Goal: Find specific page/section

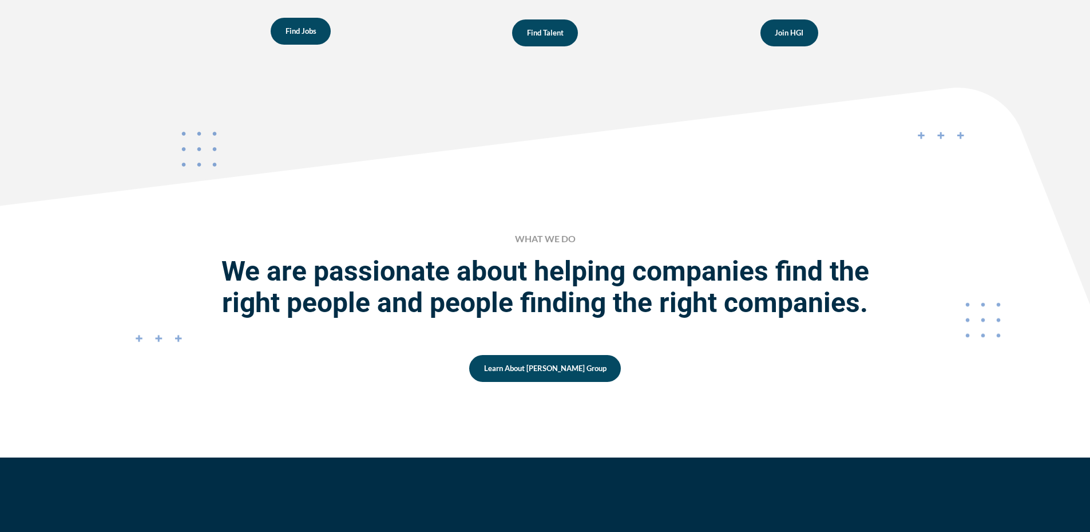
scroll to position [801, 0]
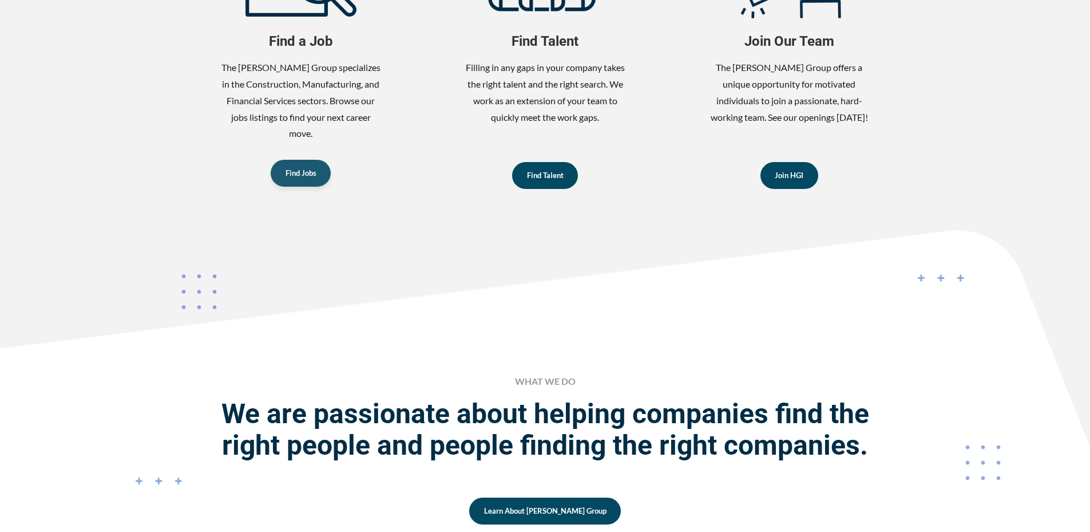
click at [297, 183] on link "Find Jobs" at bounding box center [301, 173] width 60 height 27
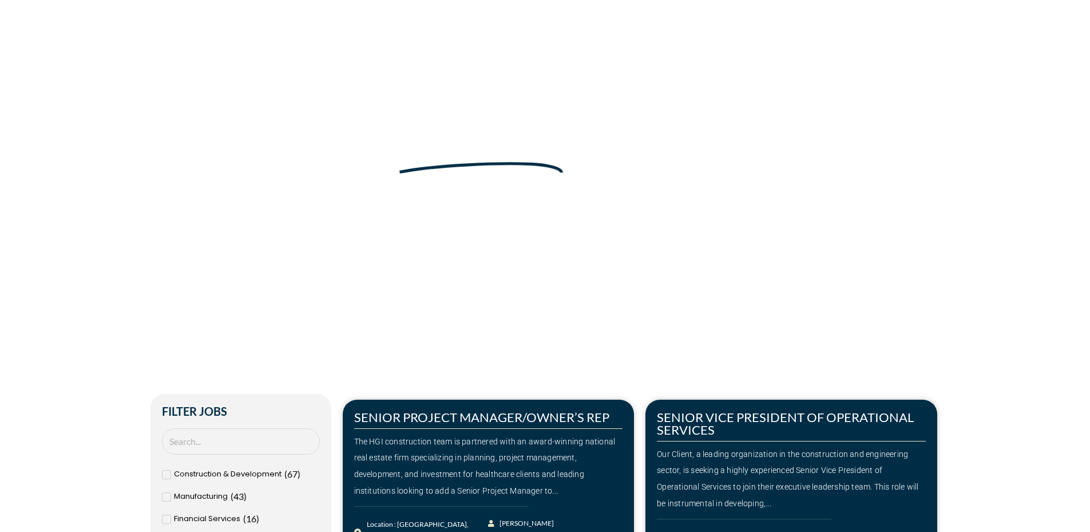
scroll to position [114, 0]
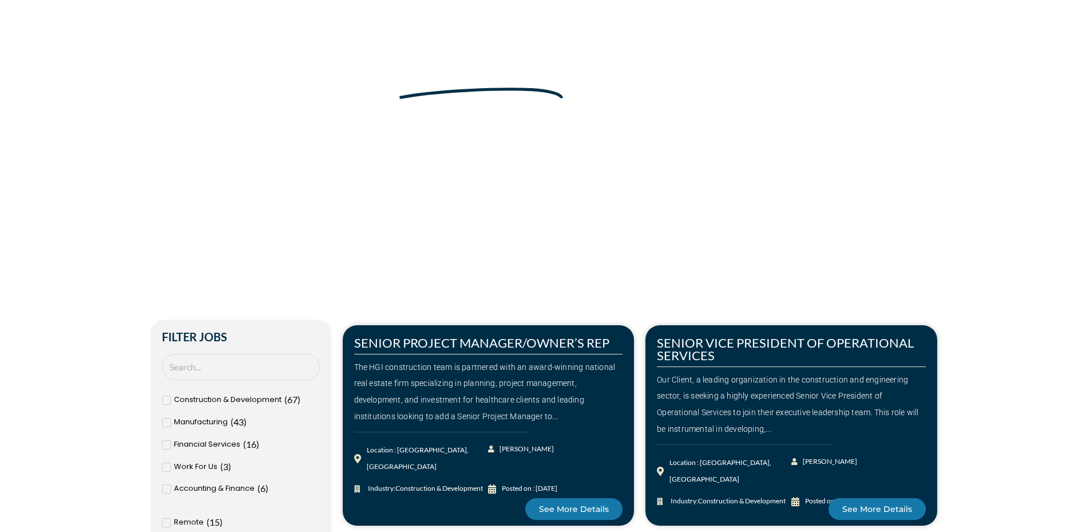
click at [232, 446] on span "Financial Services" at bounding box center [207, 444] width 66 height 17
click at [0, 0] on input "Financial Services ( 16 )" at bounding box center [0, 0] width 0 height 0
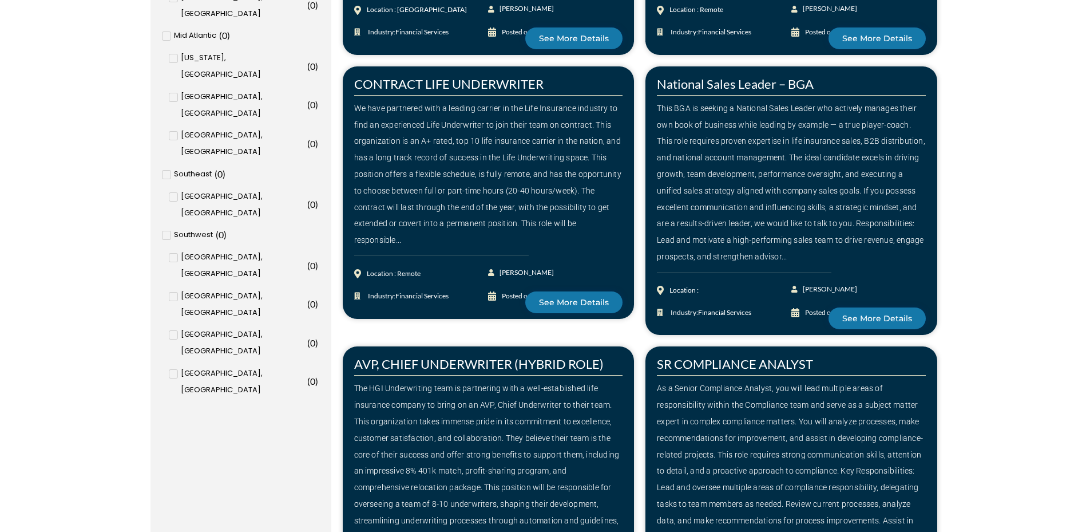
scroll to position [1602, 0]
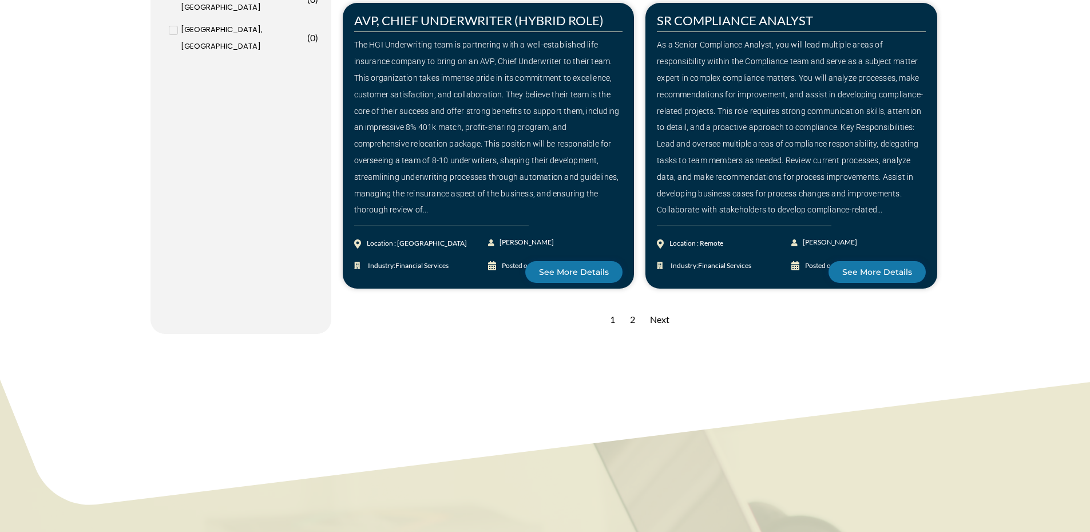
click at [661, 315] on div "Next" at bounding box center [659, 320] width 31 height 28
